Goal: Navigation & Orientation: Find specific page/section

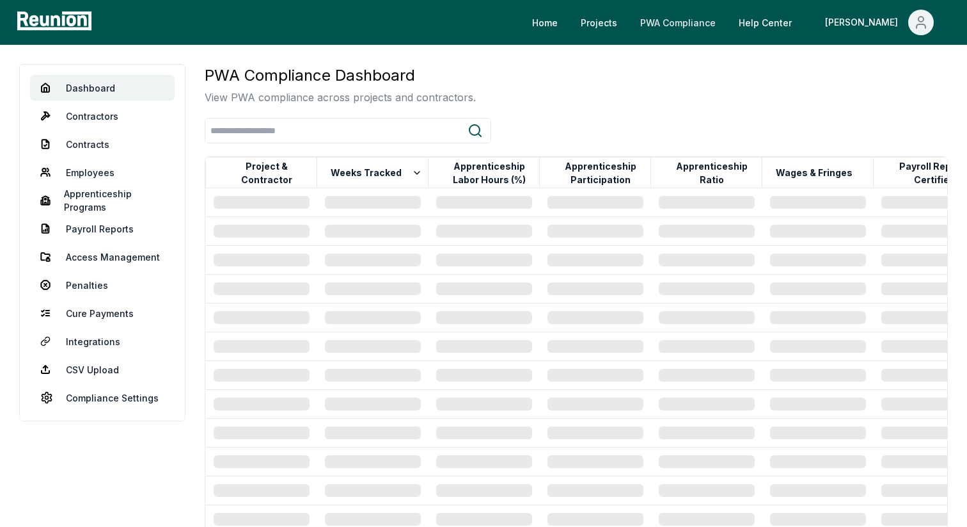
click at [726, 17] on link "PWA Compliance" at bounding box center [678, 23] width 96 height 26
click at [919, 26] on icon "Main" at bounding box center [921, 22] width 15 height 15
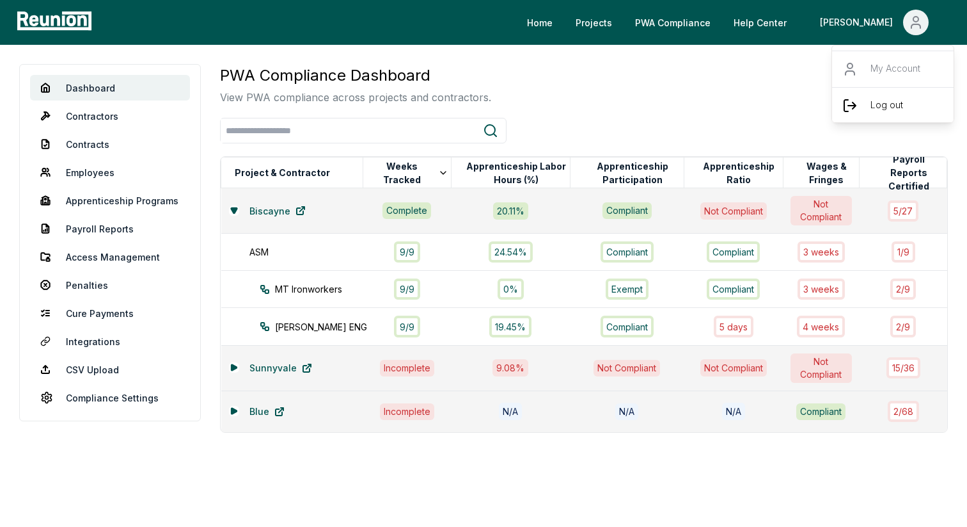
click at [869, 104] on div "Log out" at bounding box center [893, 105] width 123 height 36
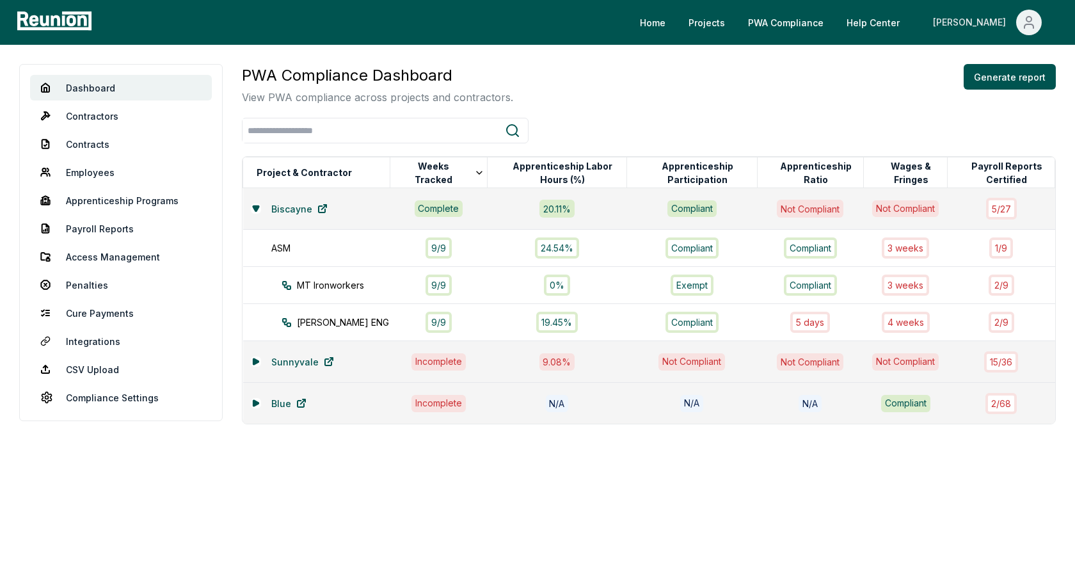
click at [967, 27] on icon "Main" at bounding box center [1028, 22] width 15 height 15
click at [967, 102] on div "Log out" at bounding box center [1001, 105] width 123 height 36
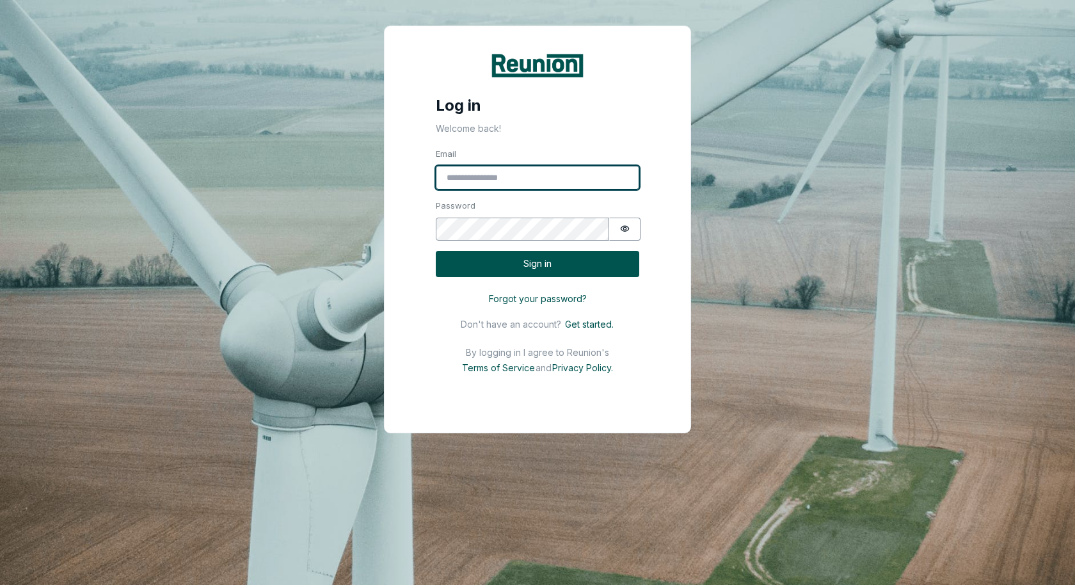
click at [498, 178] on input "Email" at bounding box center [537, 178] width 203 height 24
type input "**********"
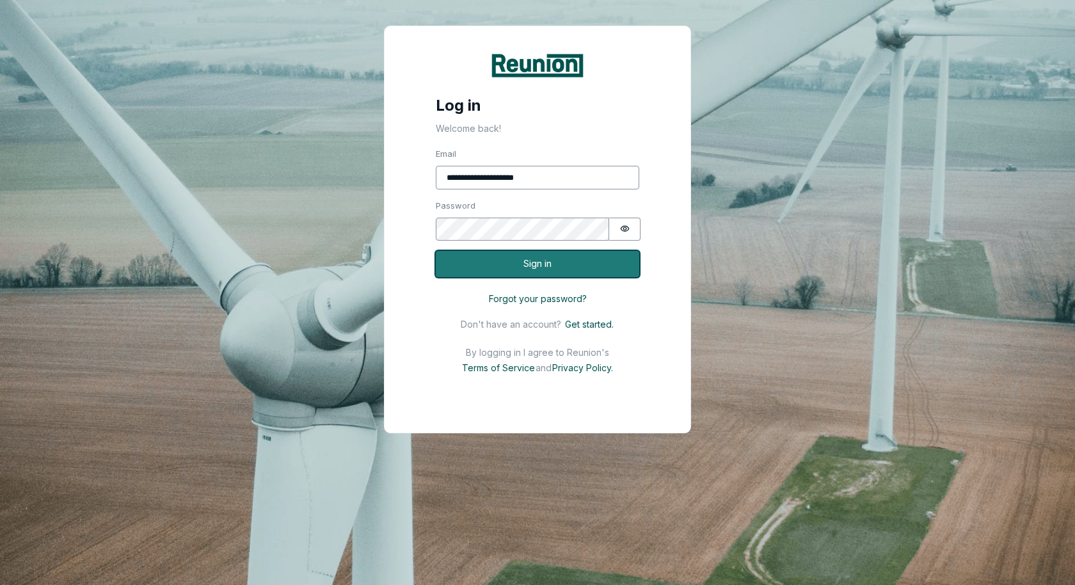
click at [556, 271] on button "Sign in" at bounding box center [537, 264] width 203 height 26
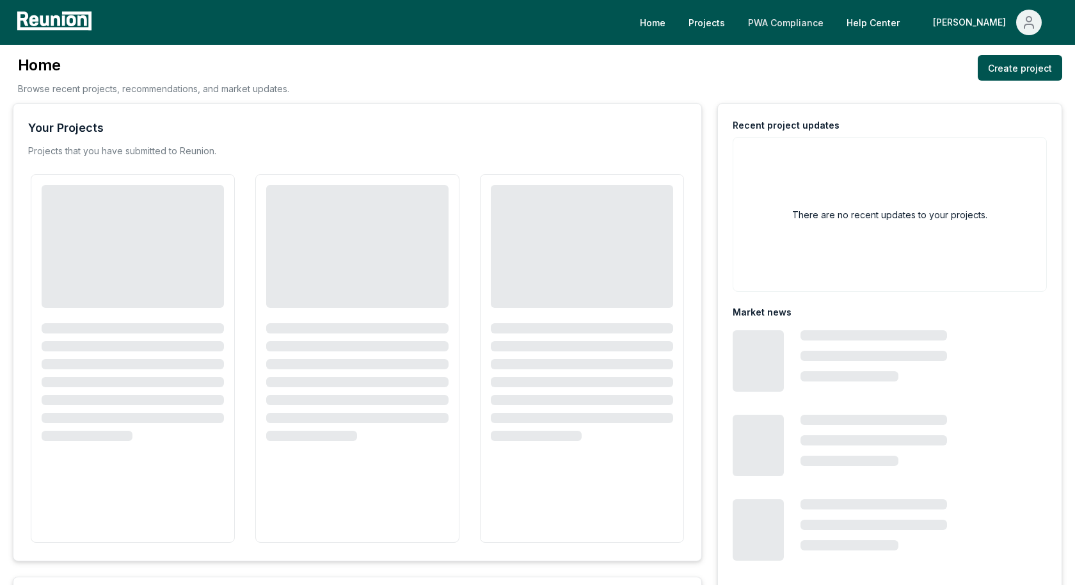
click at [830, 22] on link "PWA Compliance" at bounding box center [786, 23] width 96 height 26
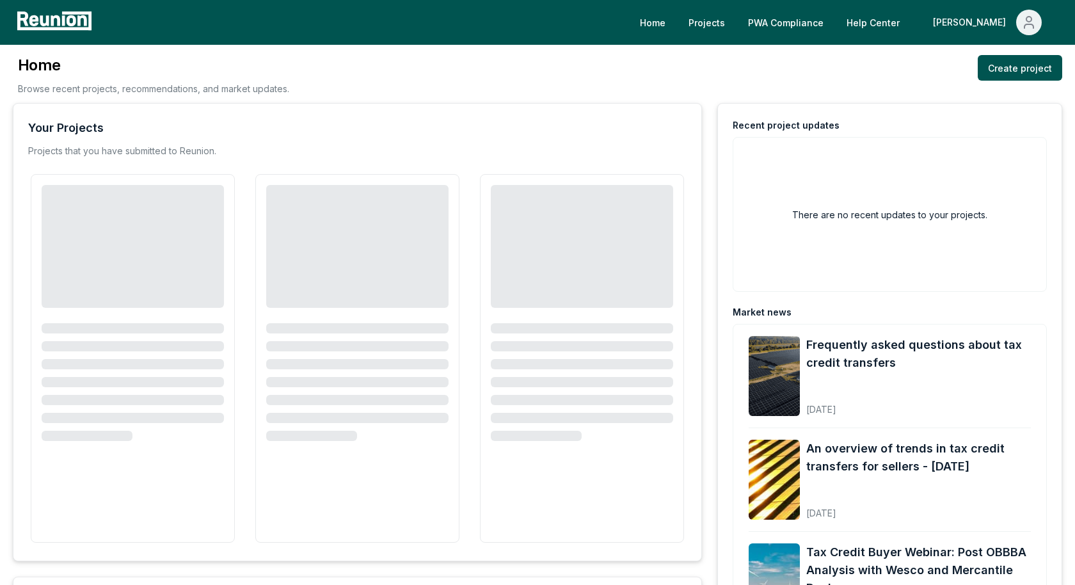
click at [575, 68] on div "Home Browse recent projects, recommendations, and market updates. Create project" at bounding box center [537, 79] width 1049 height 48
